Goal: Task Accomplishment & Management: Manage account settings

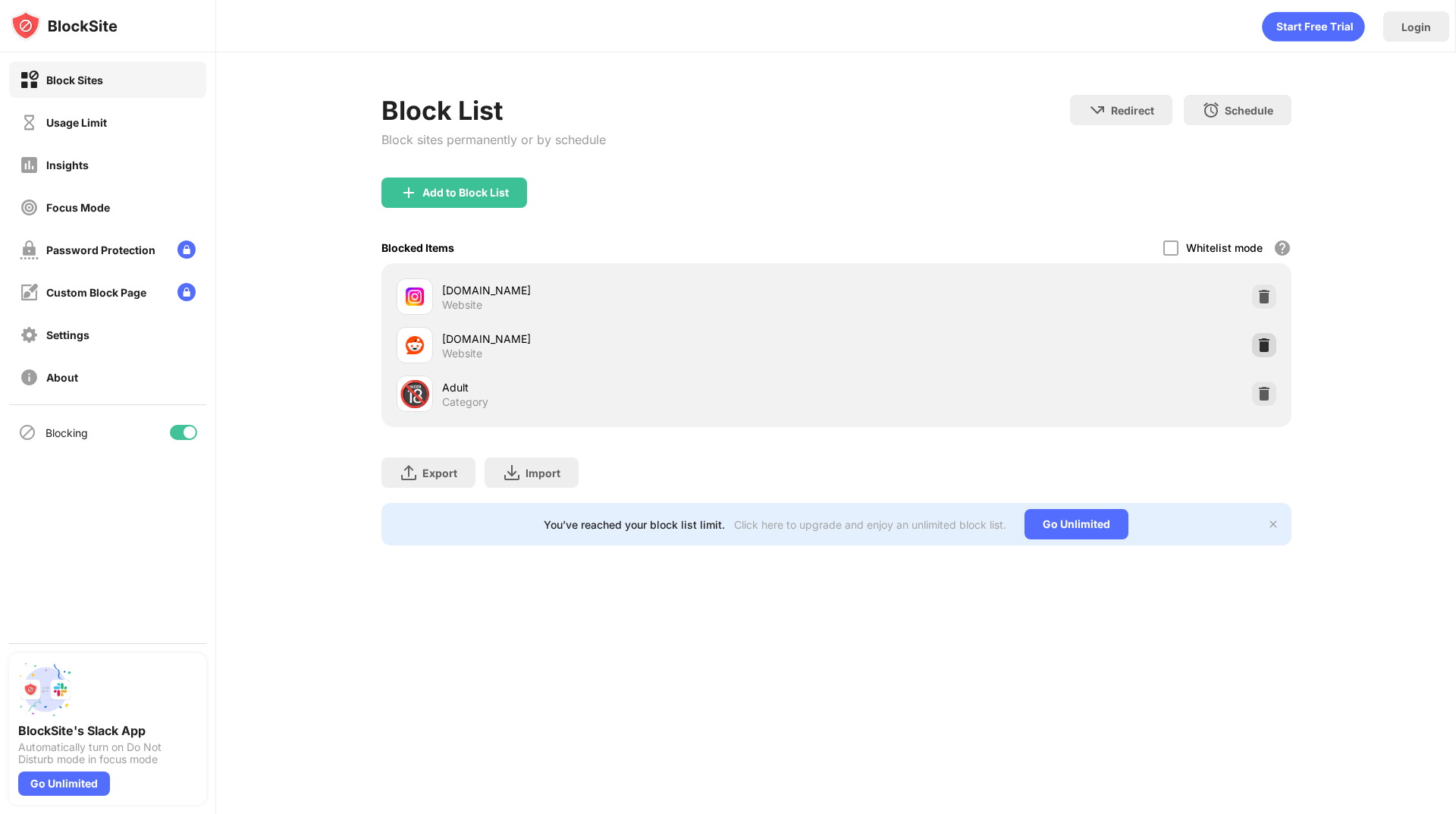
click at [1270, 339] on img at bounding box center [1264, 345] width 15 height 15
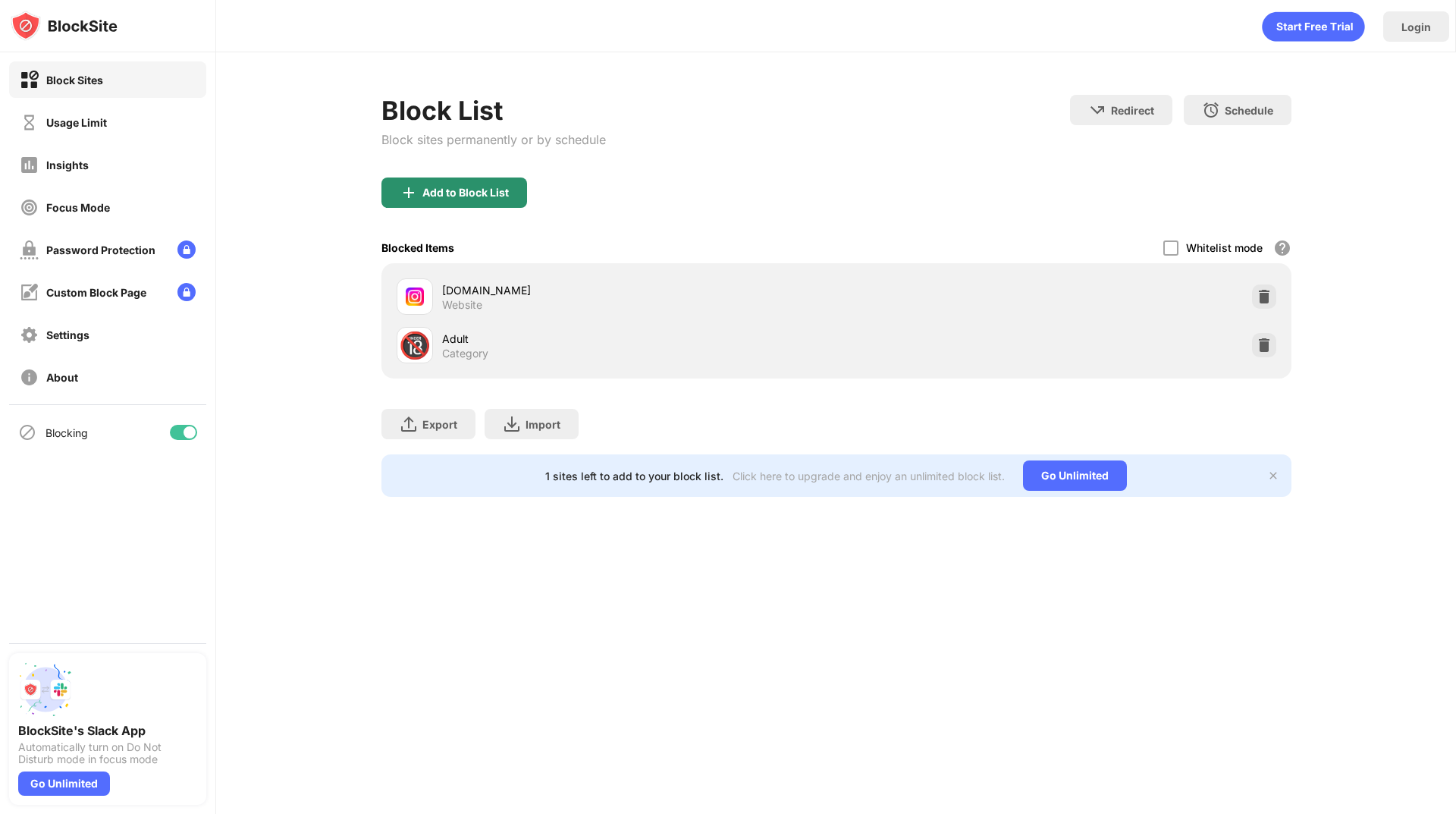
click at [478, 190] on div "Add to Block List" at bounding box center [465, 192] width 86 height 12
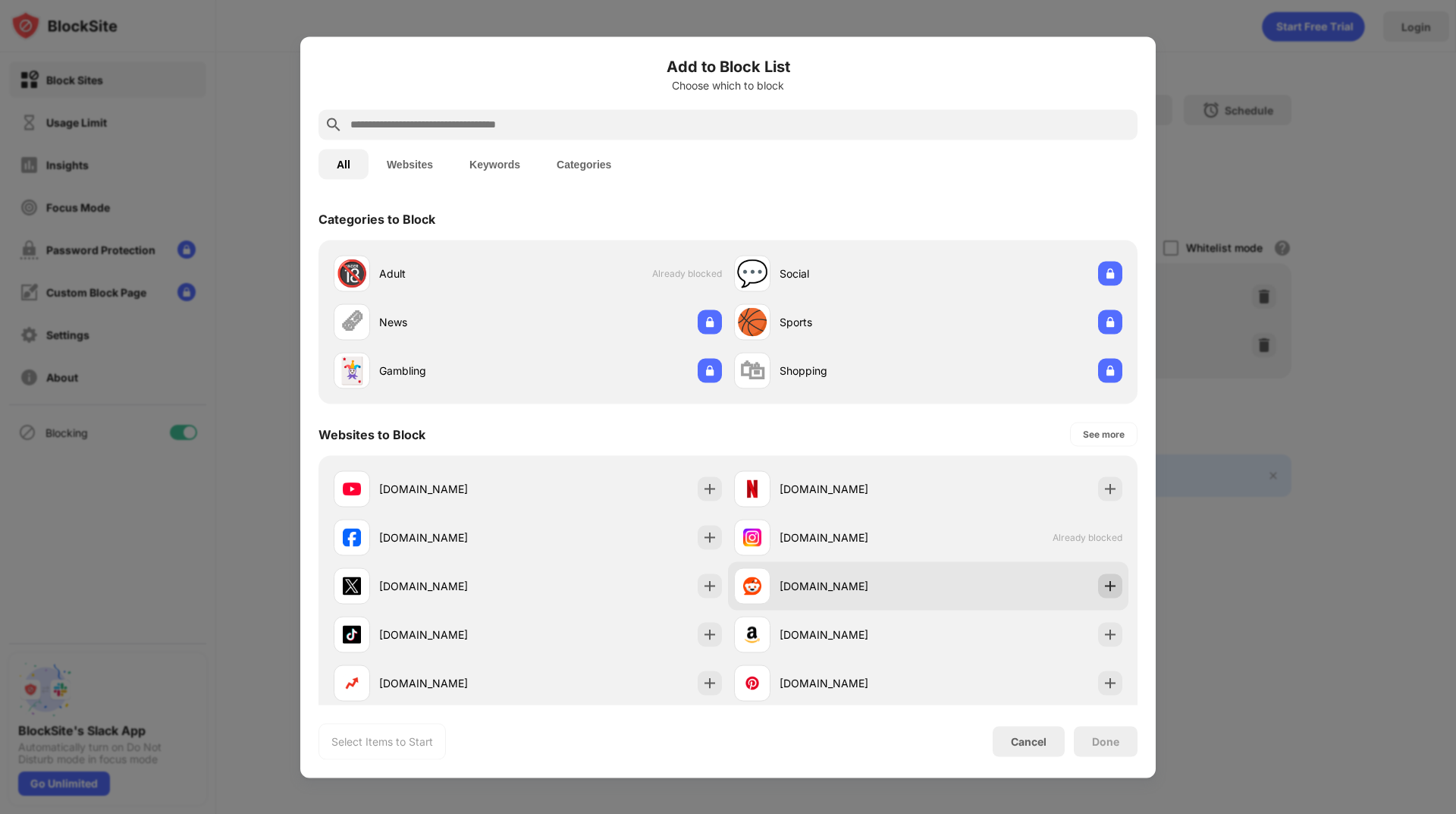
click at [1103, 582] on img at bounding box center [1110, 586] width 15 height 15
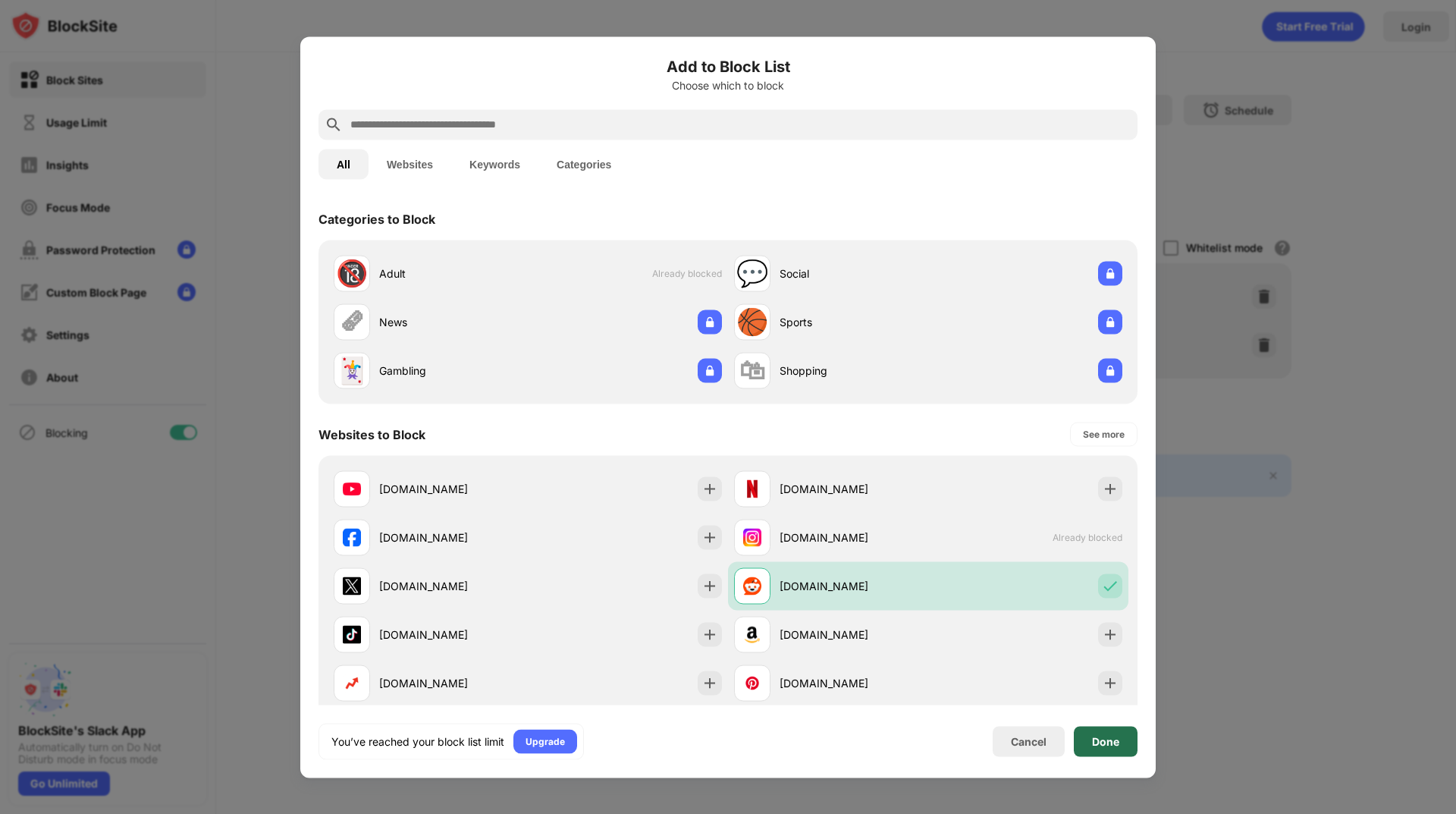
click at [1129, 738] on div "Done" at bounding box center [1105, 741] width 64 height 30
